Goal: Find contact information: Find contact information

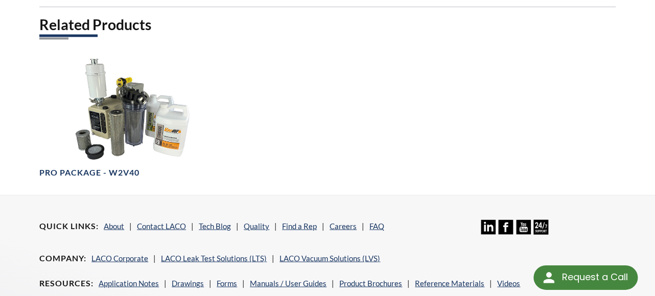
scroll to position [608, 0]
select select "Language Translate Widget"
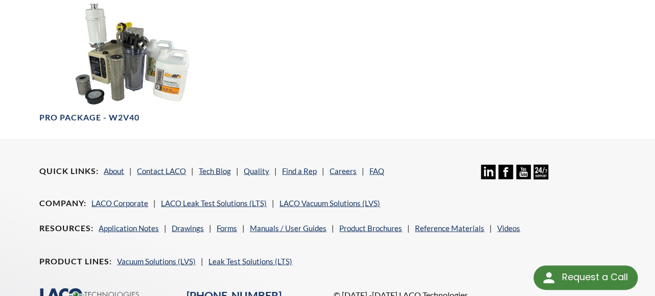
scroll to position [733, 0]
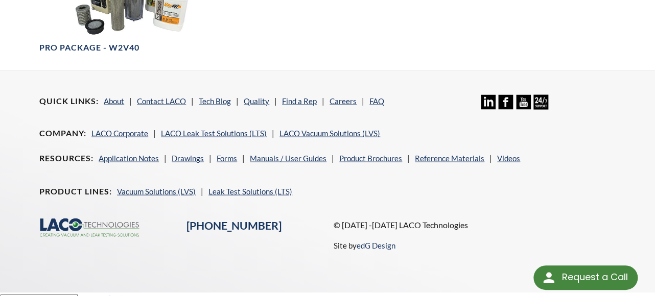
click at [147, 99] on ul "Quick Links About Contact LACO Tech Blog Quality Find a Rep Careers FAQ" at bounding box center [214, 105] width 350 height 20
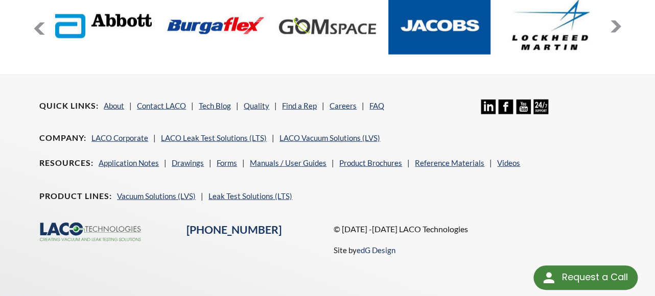
scroll to position [894, 0]
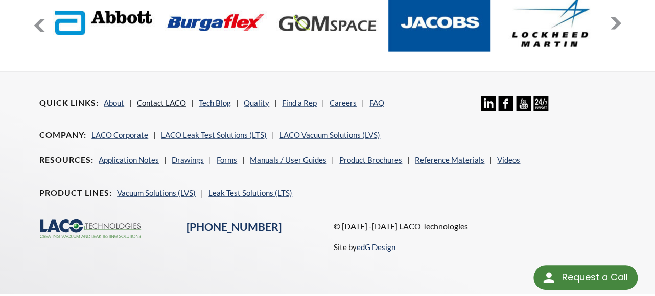
click at [164, 98] on link "Contact LACO" at bounding box center [161, 102] width 49 height 9
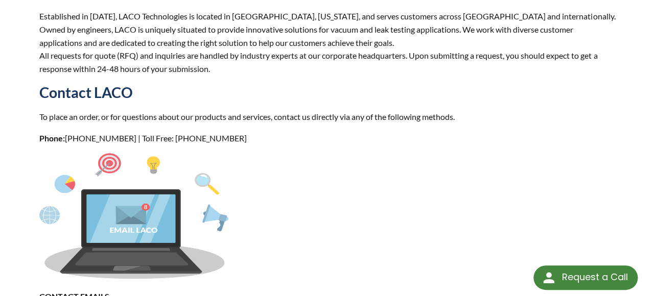
scroll to position [96, 0]
